Goal: Task Accomplishment & Management: Complete application form

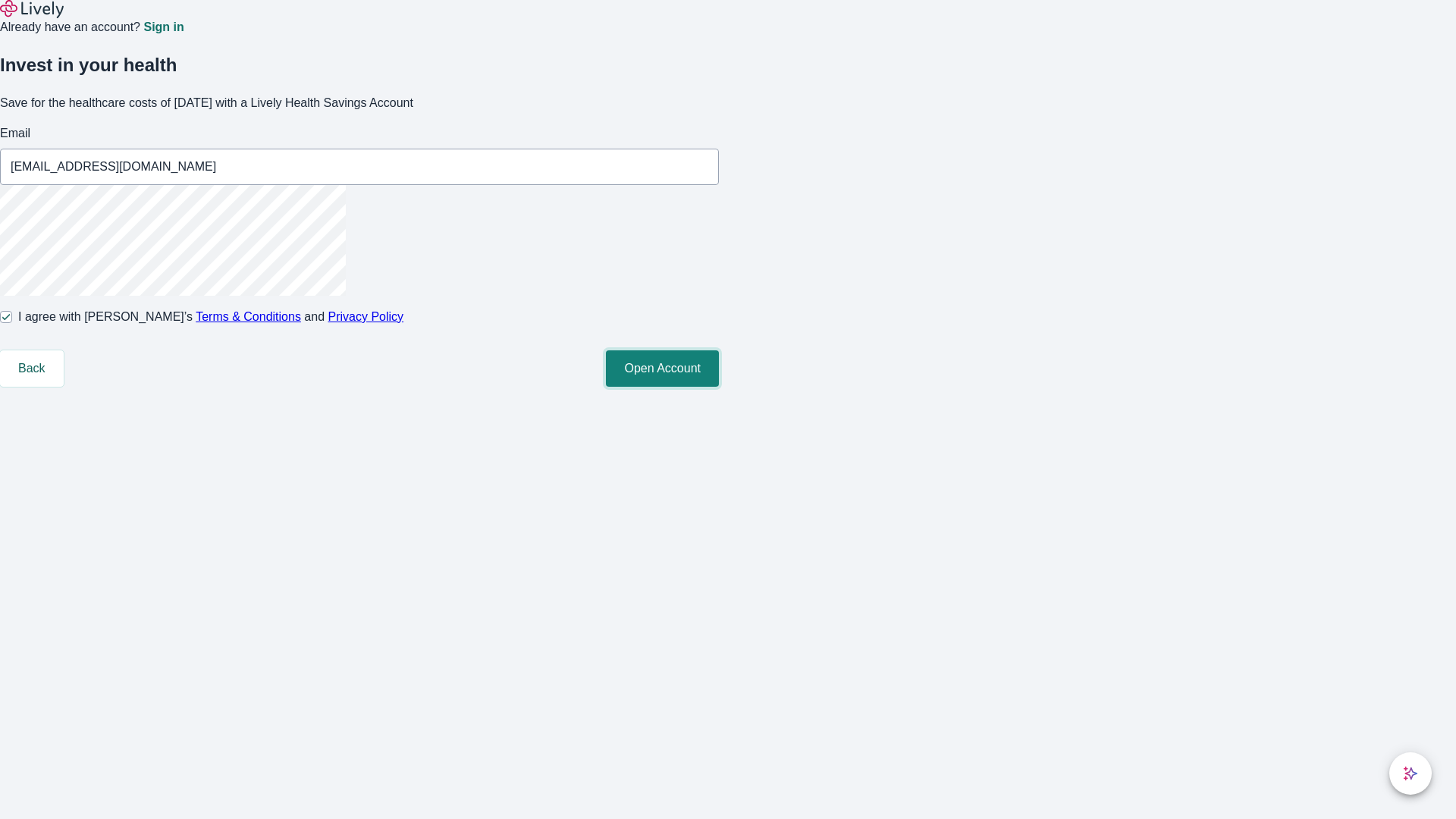
click at [719, 387] on button "Open Account" at bounding box center [662, 369] width 113 height 37
type input "[EMAIL_ADDRESS][PERSON_NAME][DOMAIN_NAME]"
click at [13, 323] on input "I agree with Lively’s Terms & Conditions and Privacy Policy" at bounding box center [6, 317] width 13 height 13
checkbox input "false"
type input "[EMAIL_ADDRESS][DOMAIN_NAME]"
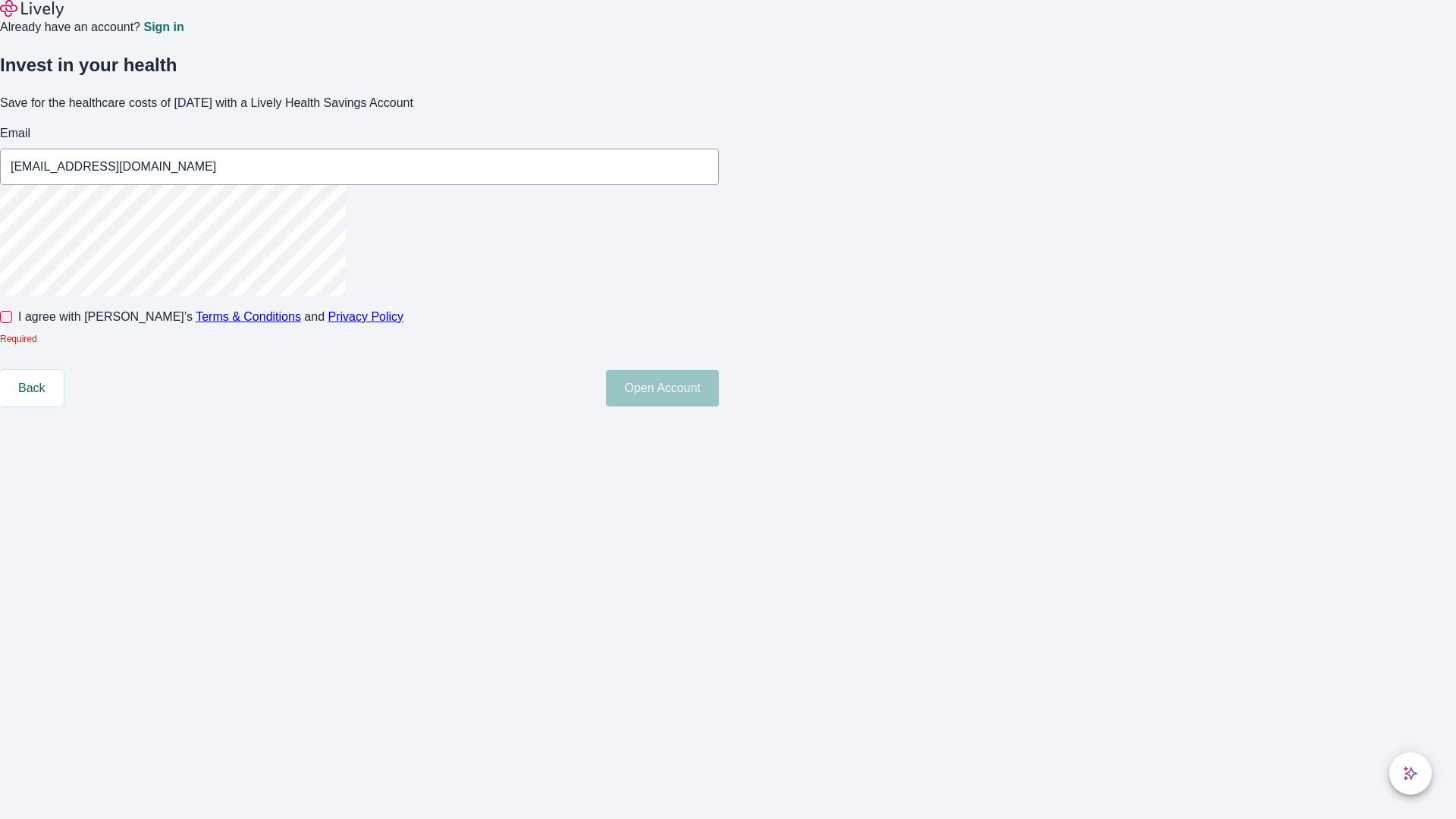
click at [13, 323] on input "I agree with Lively’s Terms & Conditions and Privacy Policy" at bounding box center [6, 317] width 13 height 13
checkbox input "true"
click at [719, 387] on button "Open Account" at bounding box center [662, 369] width 113 height 37
